Goal: Task Accomplishment & Management: Use online tool/utility

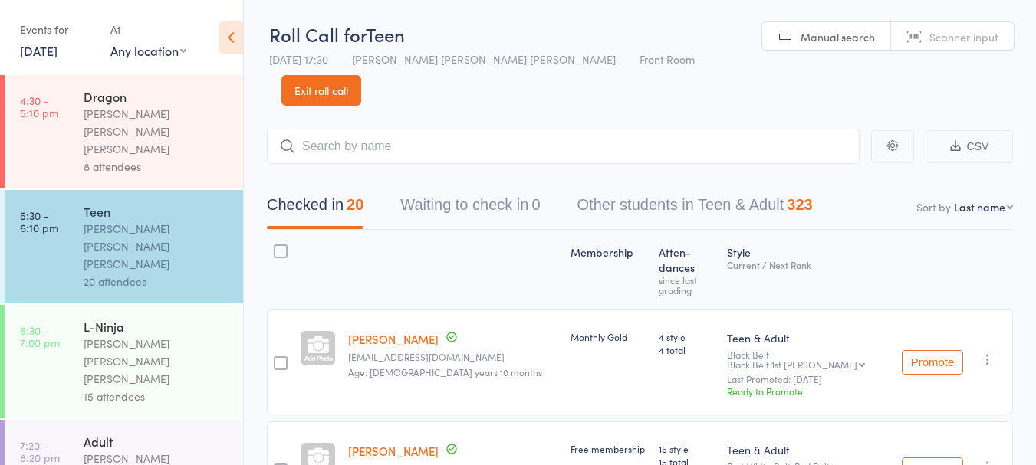
click at [58, 55] on link "[DATE]" at bounding box center [39, 50] width 38 height 17
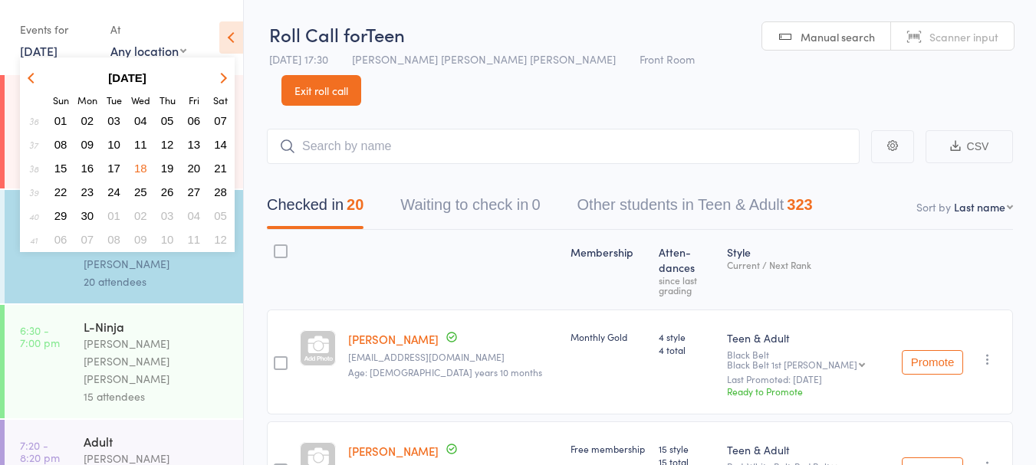
click at [146, 81] on strong "[DATE]" at bounding box center [127, 77] width 38 height 13
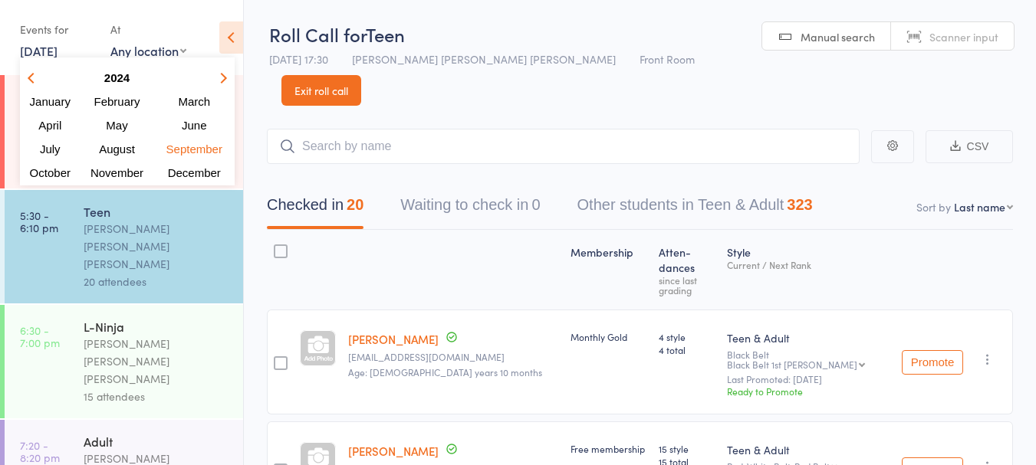
click at [219, 97] on button "March" at bounding box center [194, 101] width 77 height 21
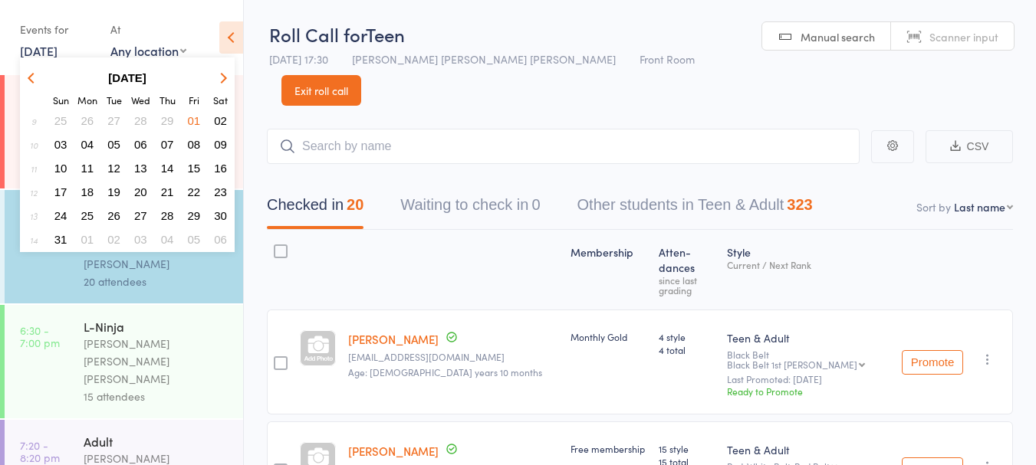
click at [137, 76] on strong "[DATE]" at bounding box center [127, 77] width 38 height 13
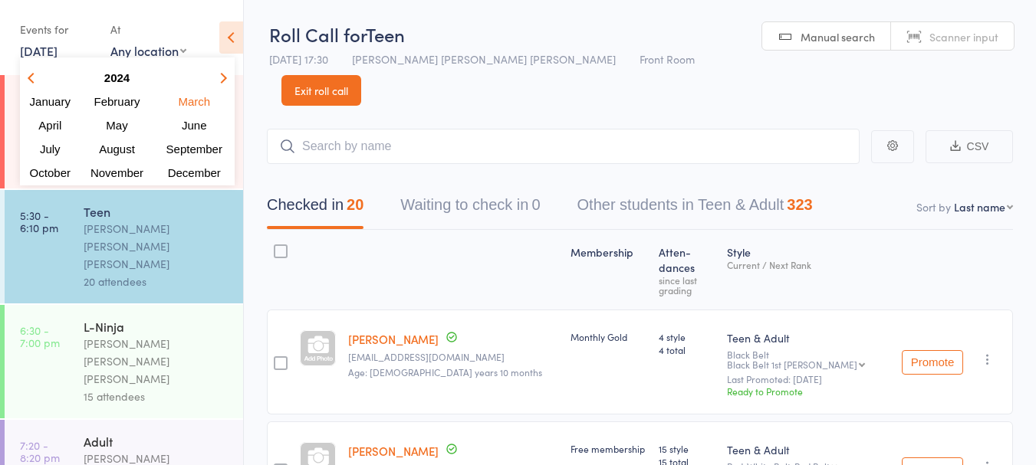
click at [221, 82] on icon "button" at bounding box center [221, 77] width 11 height 11
click at [202, 155] on span "September" at bounding box center [193, 149] width 60 height 13
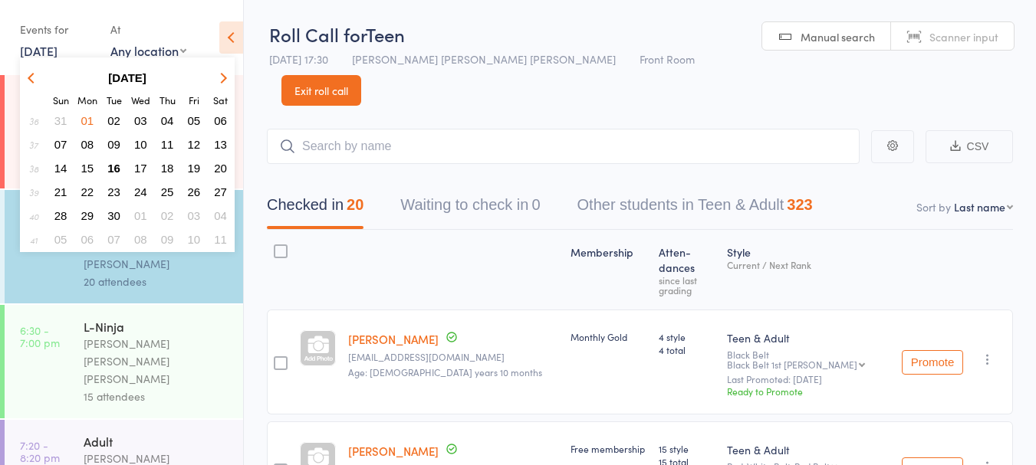
click at [114, 173] on span "16" at bounding box center [113, 168] width 13 height 13
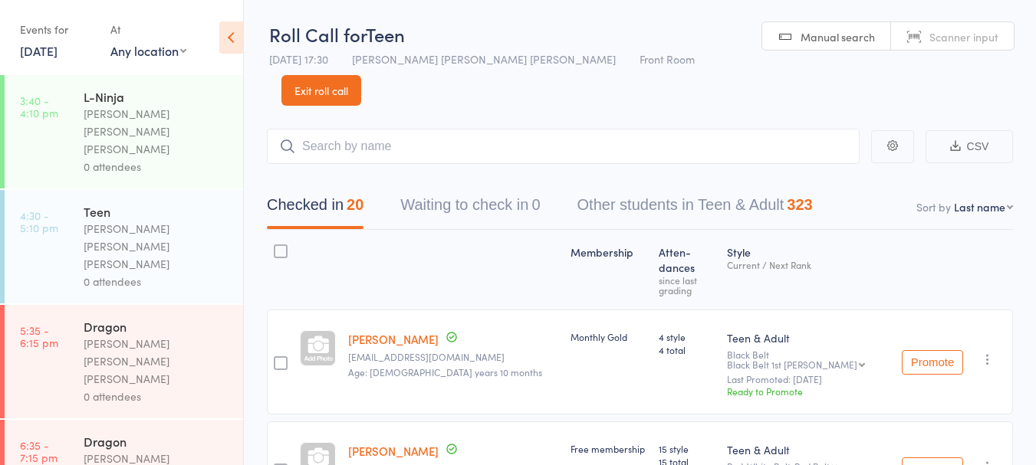
click at [195, 122] on div "[PERSON_NAME] [PERSON_NAME] [PERSON_NAME]" at bounding box center [157, 131] width 146 height 53
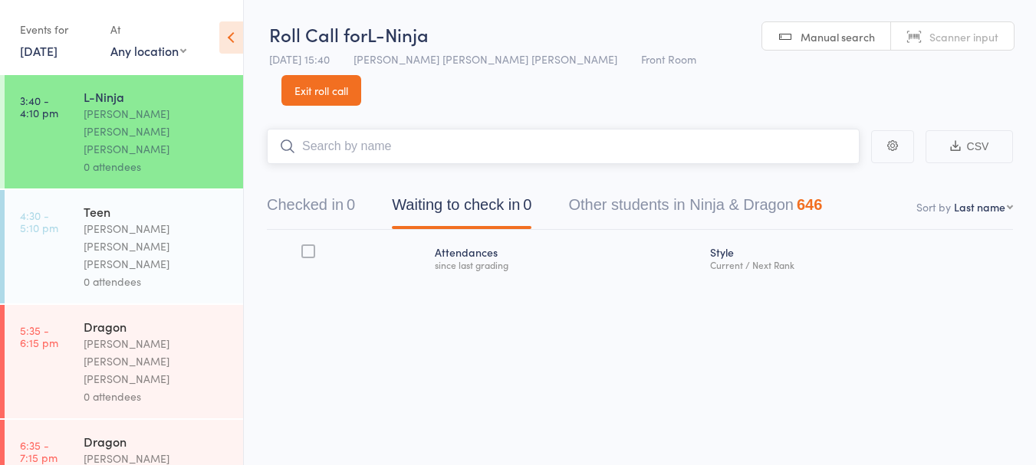
click at [410, 129] on input "search" at bounding box center [563, 146] width 593 height 35
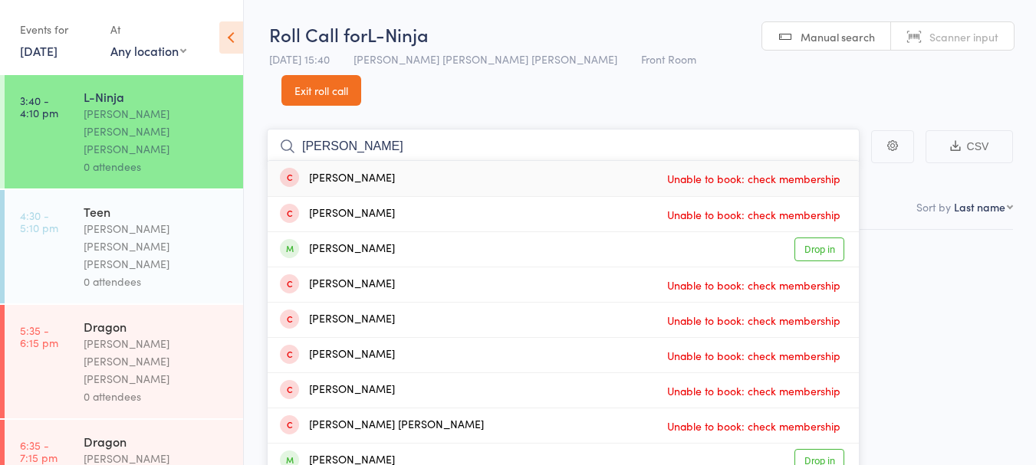
type input "[PERSON_NAME]"
click at [421, 232] on div "[PERSON_NAME] Drop in" at bounding box center [563, 249] width 591 height 35
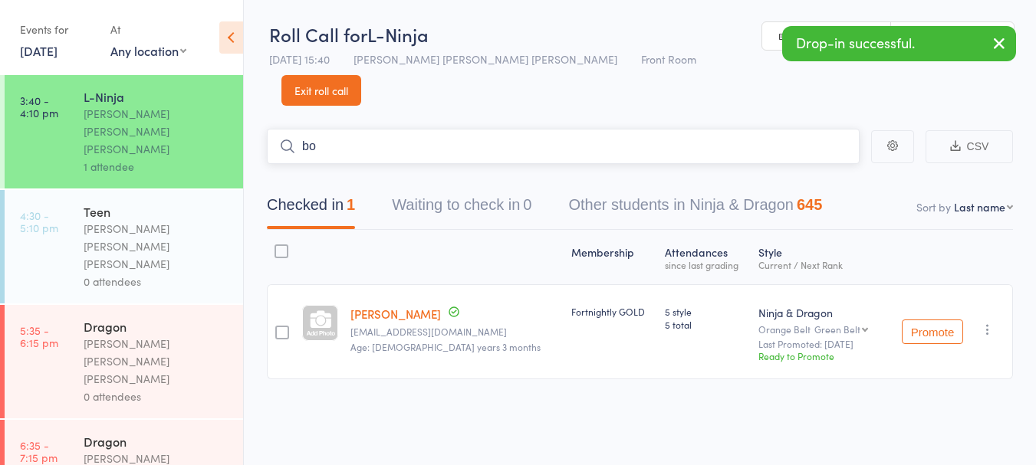
type input "b"
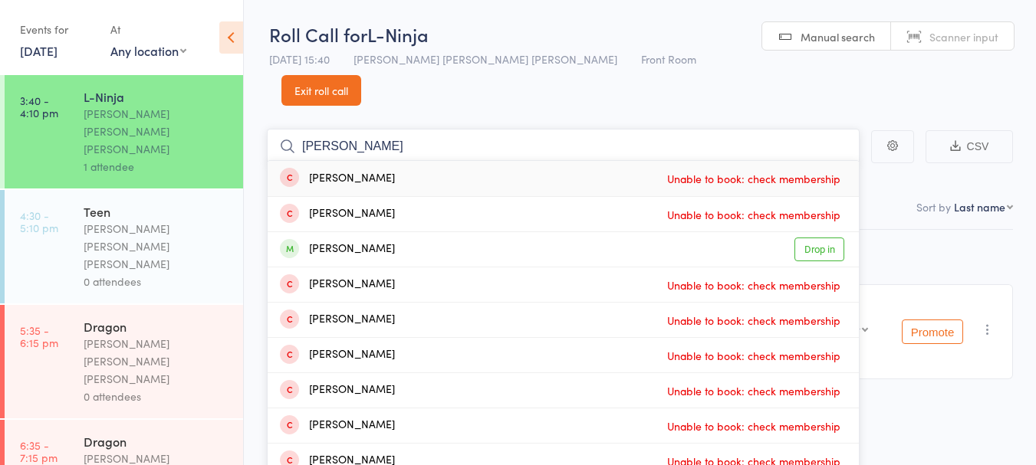
type input "[PERSON_NAME]"
click at [390, 232] on div "[PERSON_NAME] Drop in" at bounding box center [563, 249] width 591 height 35
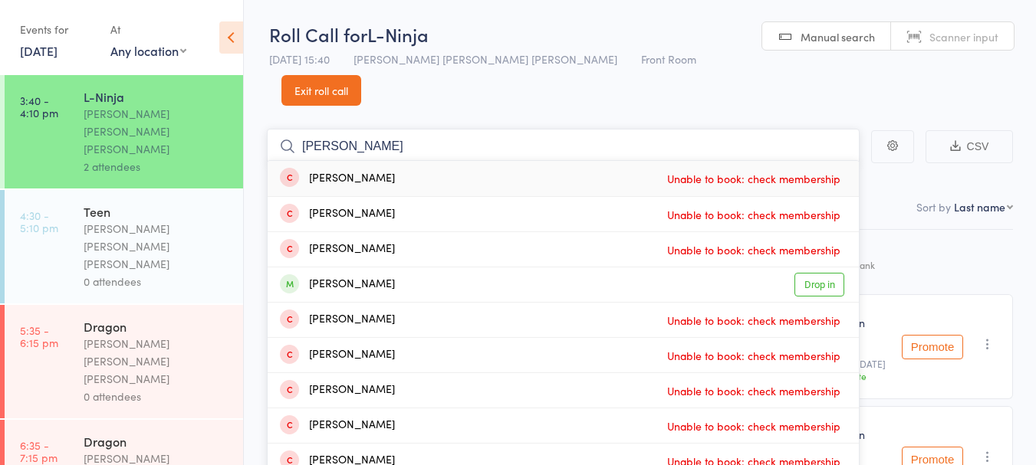
type input "[PERSON_NAME]"
click at [418, 268] on div "[PERSON_NAME] Drop in" at bounding box center [563, 285] width 591 height 35
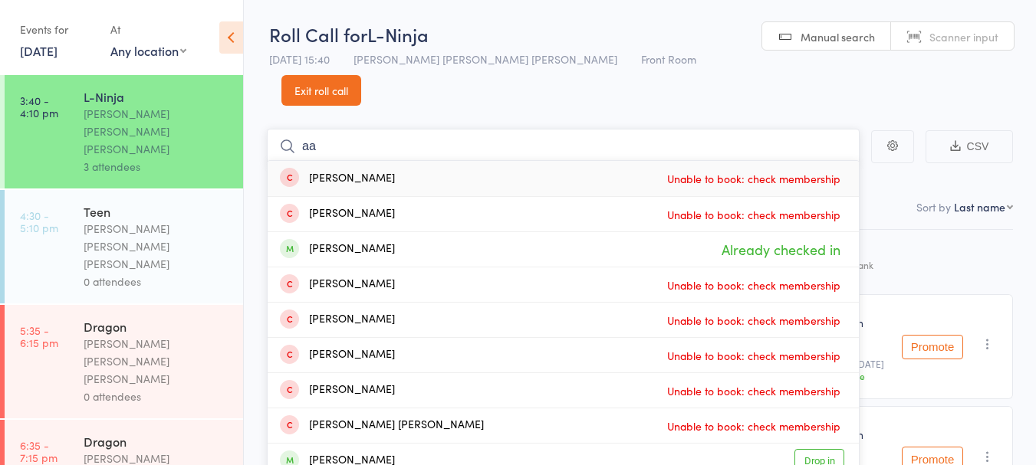
type input "a"
